Goal: Use online tool/utility

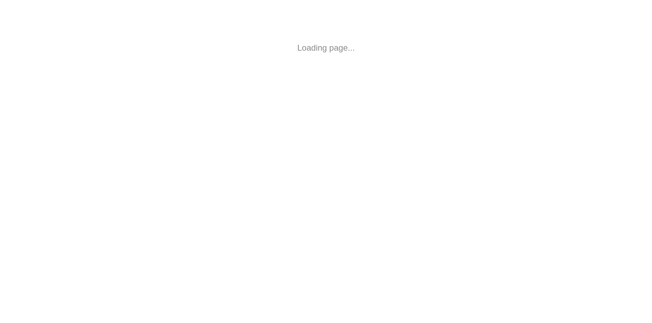
click at [506, 96] on html "Loading page..." at bounding box center [326, 48] width 652 height 96
click at [411, 96] on html "Loading page..." at bounding box center [326, 48] width 652 height 96
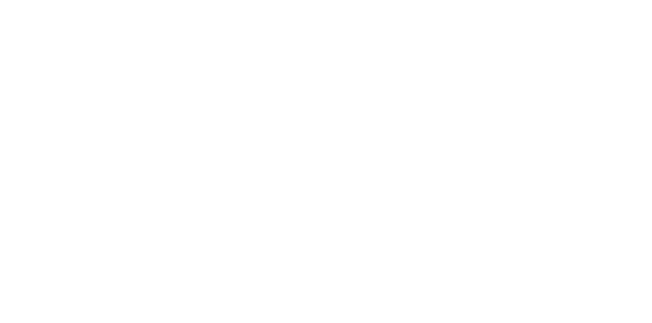
click at [528, 33] on div at bounding box center [326, 161] width 652 height 323
